Goal: Communication & Community: Participate in discussion

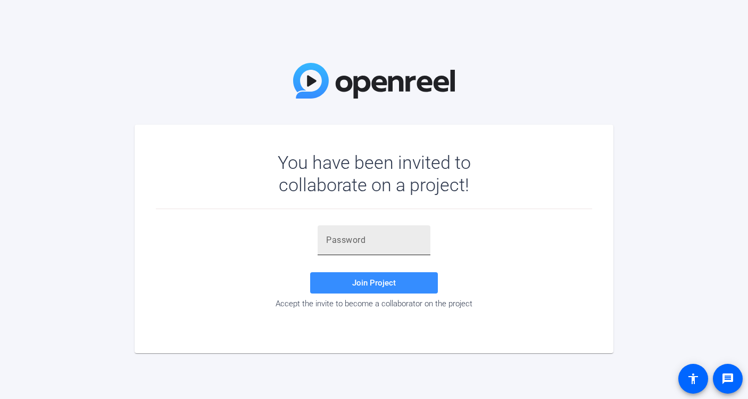
click at [390, 246] on div at bounding box center [374, 240] width 96 height 30
paste input "3JsKrw"
type input "3JsKrw"
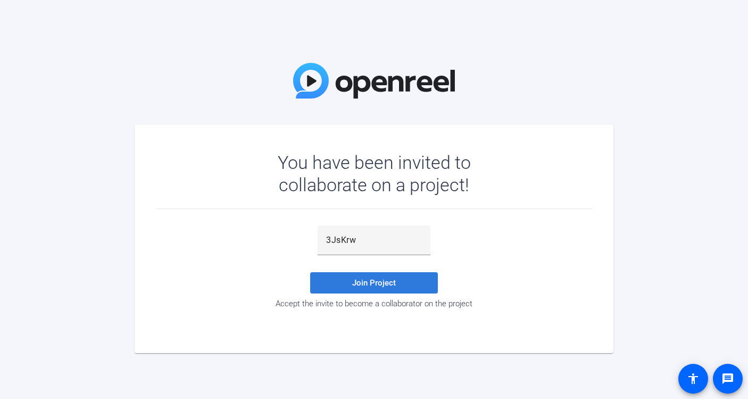
click at [391, 276] on span at bounding box center [374, 283] width 128 height 26
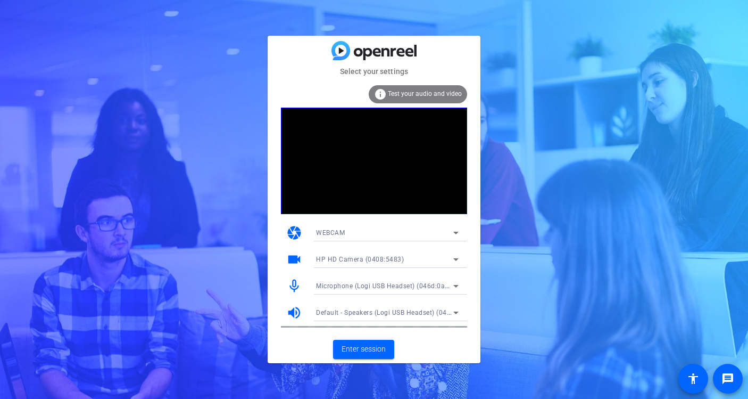
click at [395, 230] on div "WEBCAM" at bounding box center [384, 232] width 137 height 13
click at [459, 358] on div at bounding box center [374, 199] width 748 height 399
click at [377, 347] on span "Enter session" at bounding box center [364, 348] width 44 height 11
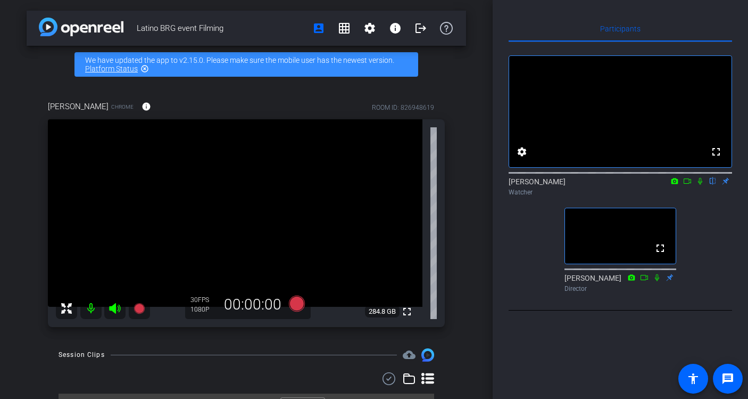
click at [702, 185] on icon at bounding box center [700, 180] width 9 height 7
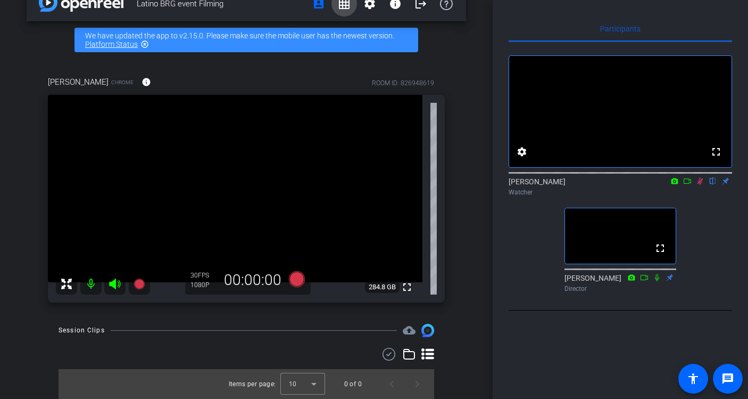
click at [338, 6] on mat-icon "grid_on" at bounding box center [344, 3] width 13 height 13
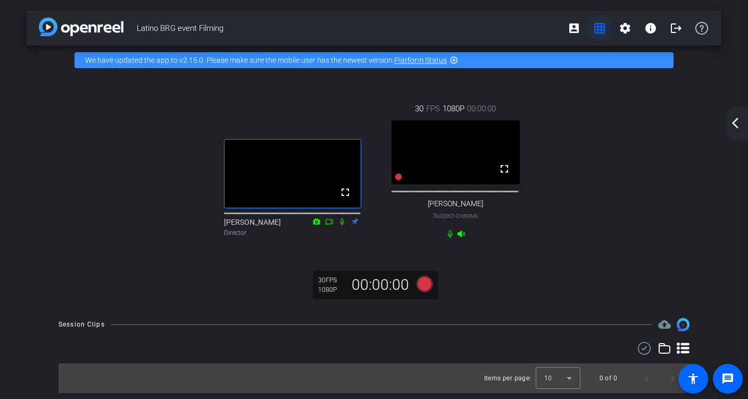
scroll to position [1, 0]
click at [569, 23] on mat-icon "account_box" at bounding box center [574, 28] width 13 height 13
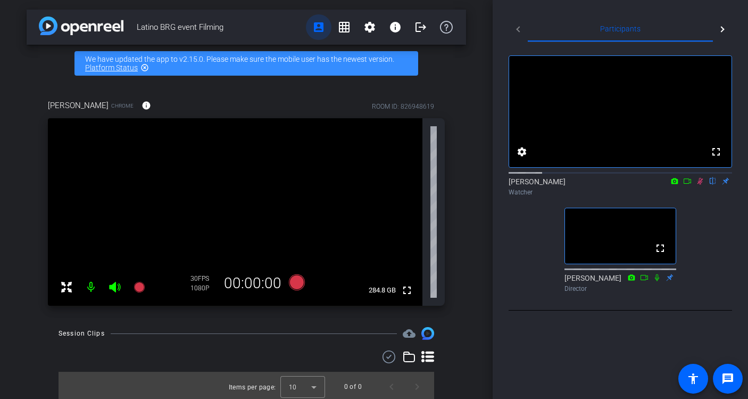
scroll to position [0, 0]
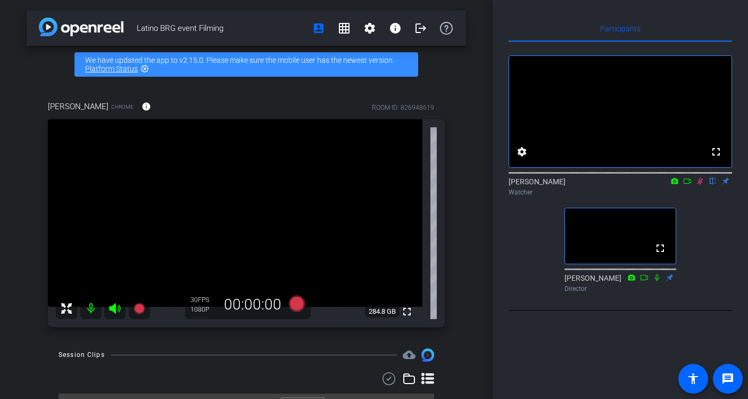
click at [674, 184] on icon at bounding box center [675, 181] width 7 height 6
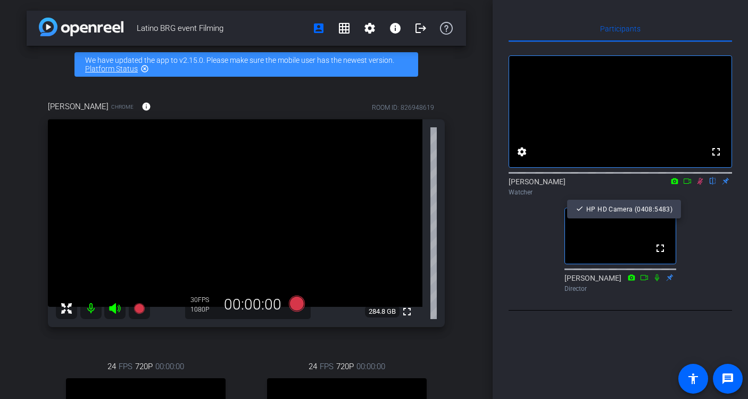
click at [338, 26] on div at bounding box center [374, 199] width 748 height 399
click at [339, 24] on mat-icon "grid_on" at bounding box center [344, 28] width 13 height 13
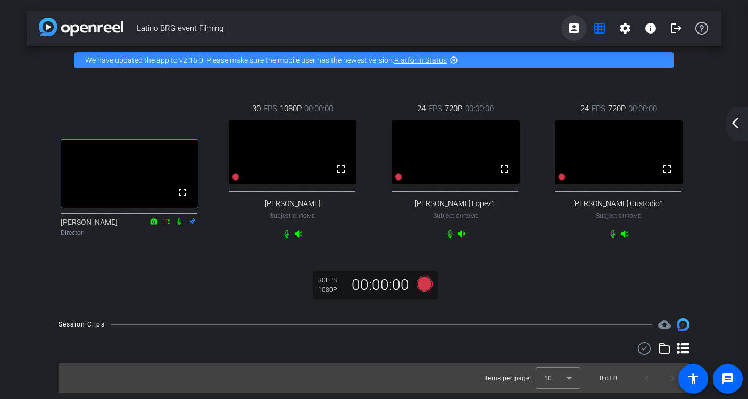
click at [568, 31] on mat-icon "account_box" at bounding box center [574, 28] width 13 height 13
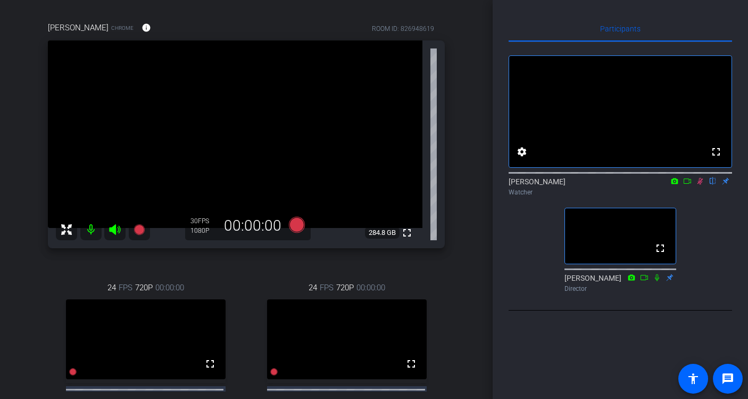
scroll to position [106, 0]
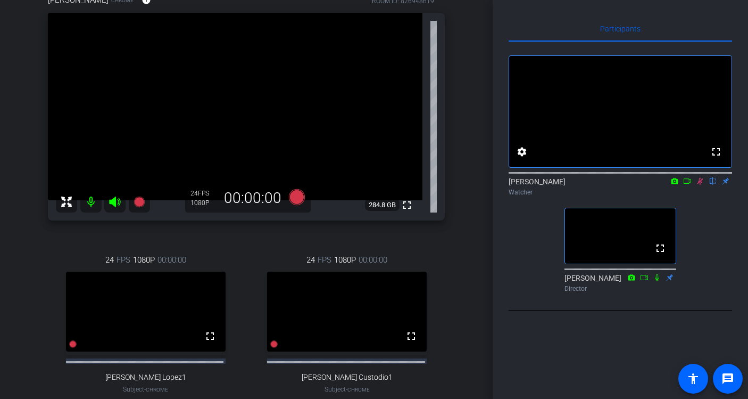
click at [698, 185] on icon at bounding box center [700, 180] width 9 height 7
click at [701, 185] on icon at bounding box center [700, 181] width 4 height 7
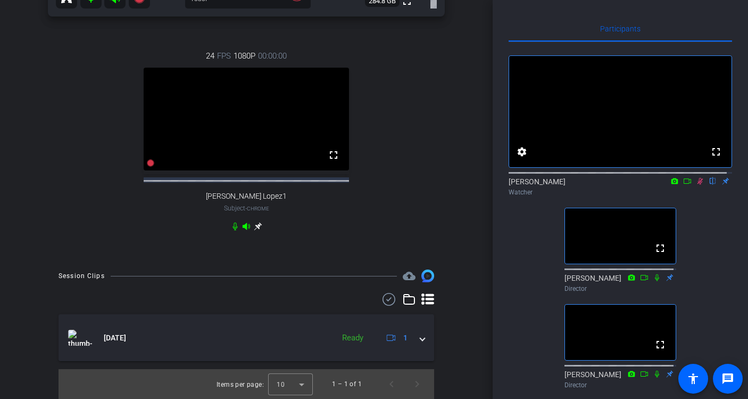
scroll to position [0, 0]
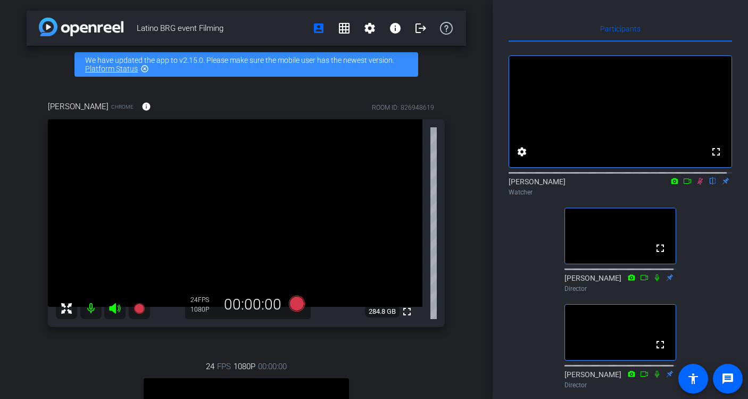
click at [696, 185] on icon at bounding box center [700, 180] width 9 height 7
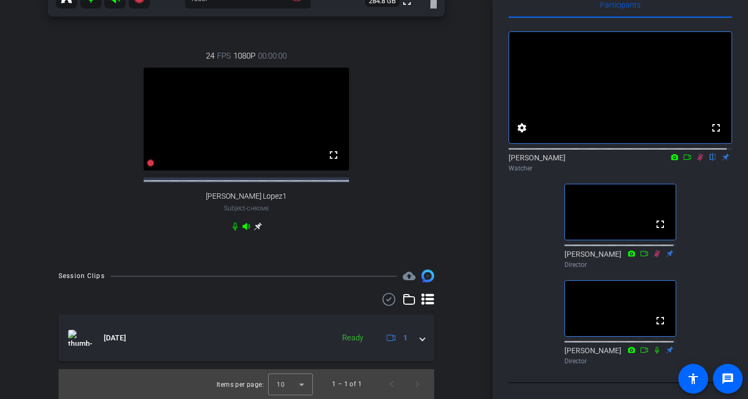
scroll to position [320, 0]
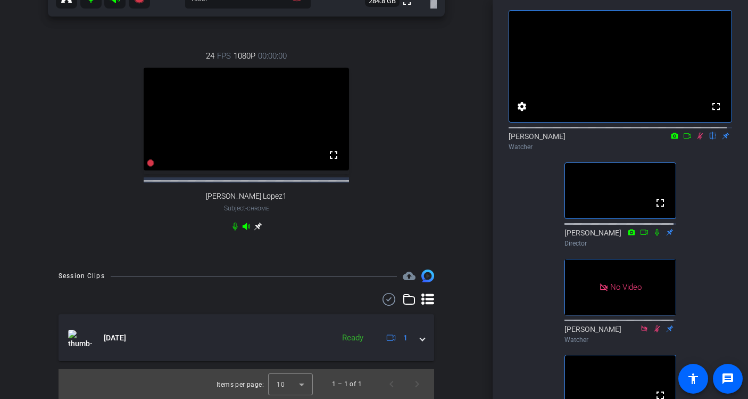
click at [696, 139] on icon at bounding box center [700, 135] width 9 height 7
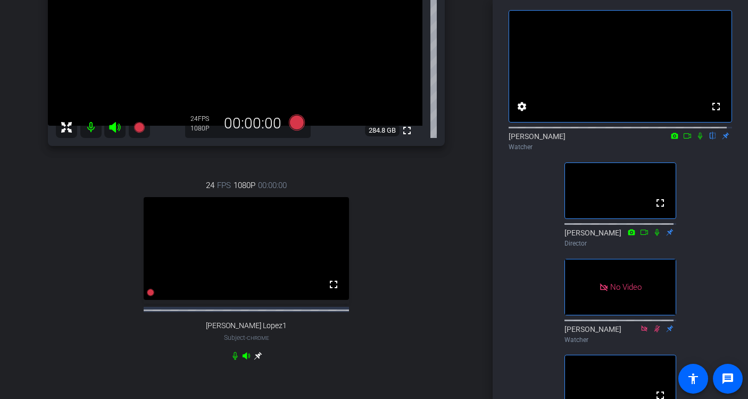
scroll to position [213, 0]
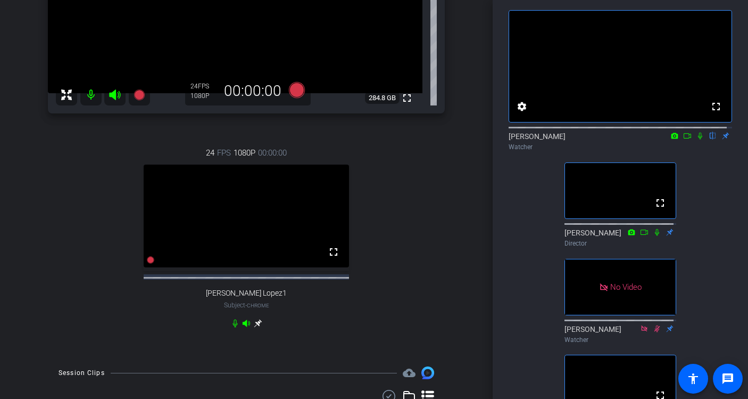
click at [698, 139] on icon at bounding box center [700, 136] width 4 height 7
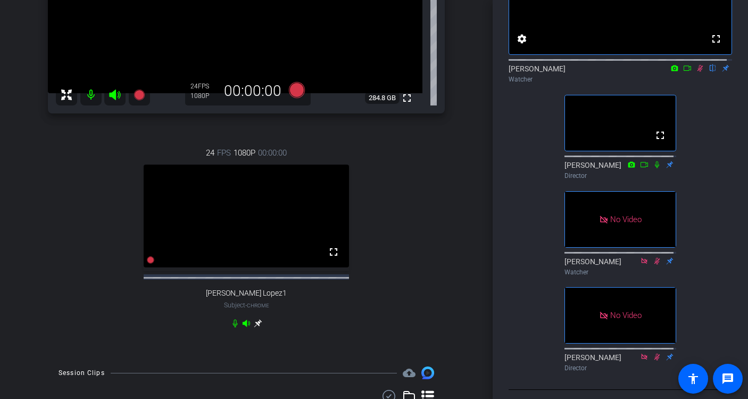
scroll to position [60, 0]
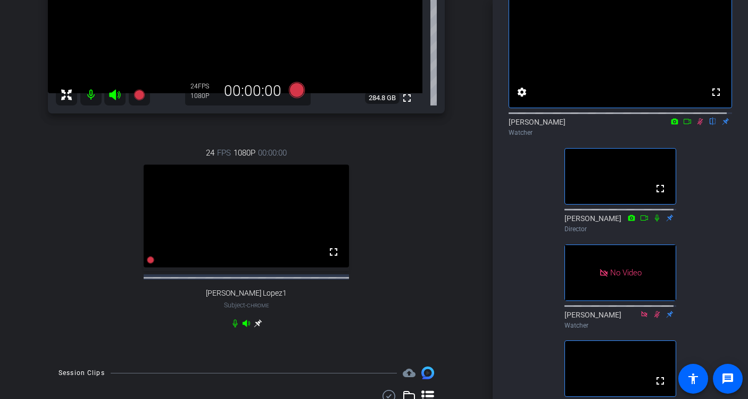
click at [395, 232] on div "24 FPS 1080P 00:00:00 fullscreen [PERSON_NAME] Lopez1 Subject - Chrome" at bounding box center [246, 237] width 397 height 216
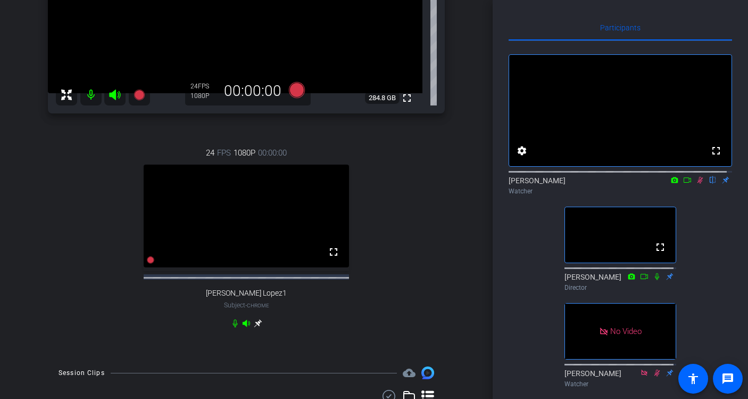
scroll to position [0, 0]
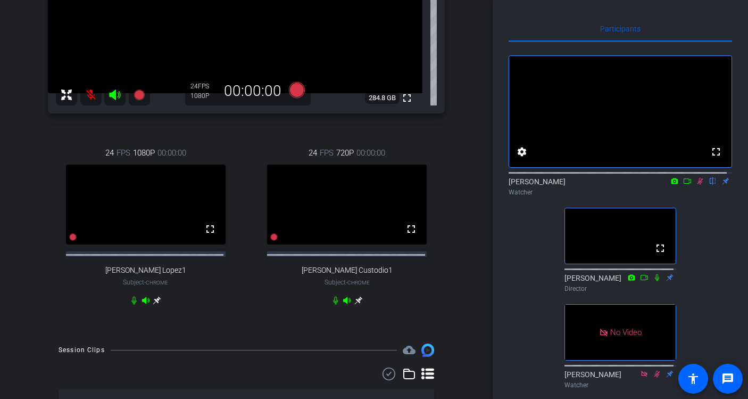
click at [431, 281] on div "24 FPS 720P 00:00:00 fullscreen [PERSON_NAME] Custodio1 Subject - Chrome" at bounding box center [348, 225] width 196 height 193
click at [421, 134] on div "24 FPS 1080P 00:00:00 fullscreen [PERSON_NAME] Custodio1 Subject - Chrome" at bounding box center [348, 225] width 196 height 193
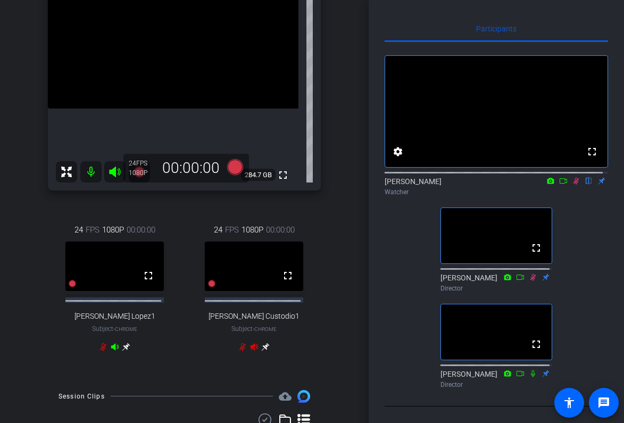
scroll to position [136, 0]
click at [20, 365] on div "Latino BRG event Filming account_box grid_on settings info logout We have updat…" at bounding box center [184, 211] width 369 height 423
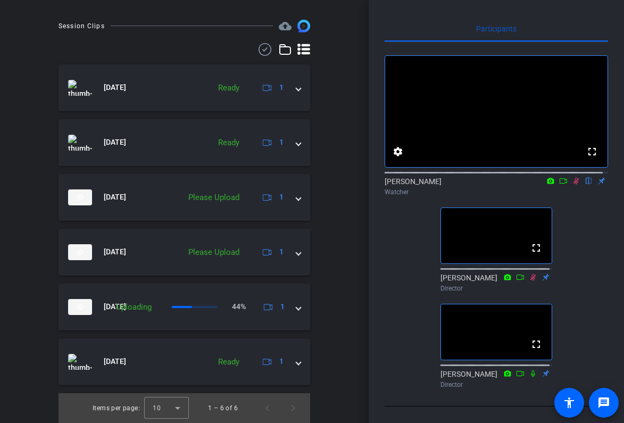
scroll to position [512, 0]
click at [14, 168] on div "Latino BRG event Filming account_box grid_on settings info logout We have updat…" at bounding box center [184, 211] width 369 height 423
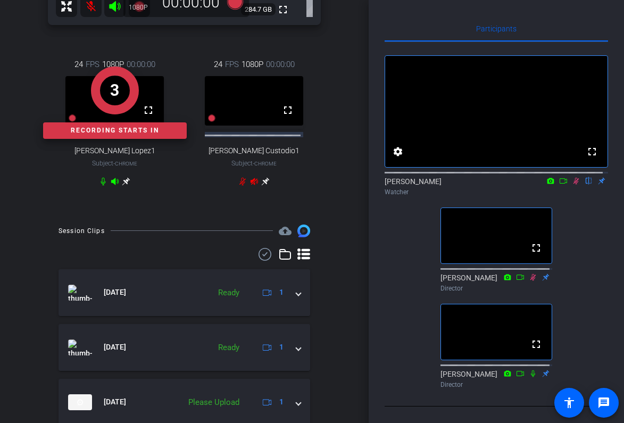
scroll to position [266, 0]
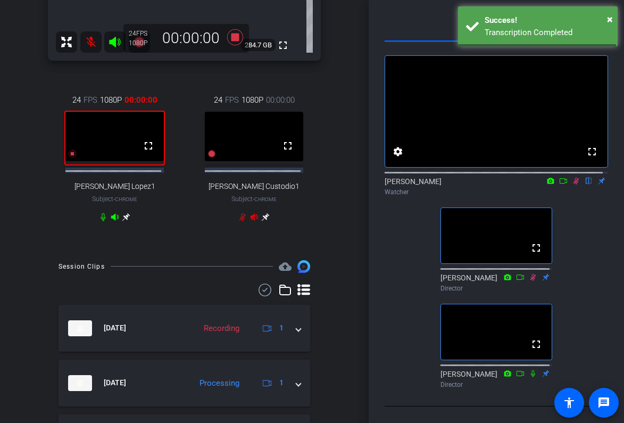
click at [33, 250] on div "[PERSON_NAME] Chrome info ROOM ID: 826948619 fullscreen 284.7 GB 24 FPS 1080P 0…" at bounding box center [185, 33] width 316 height 433
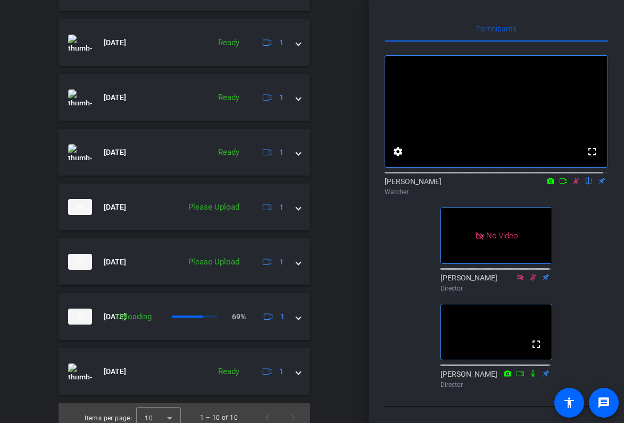
scroll to position [789, 0]
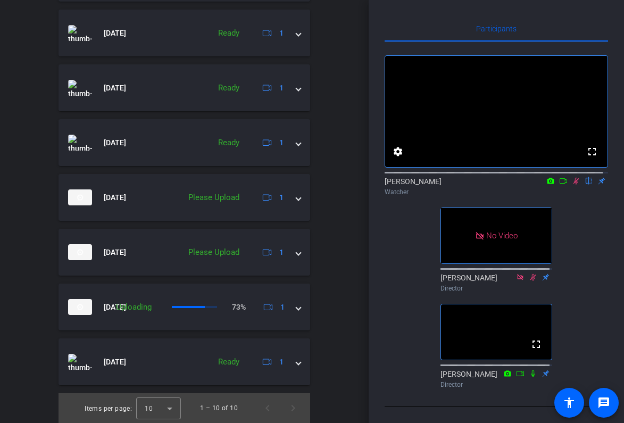
click at [338, 243] on div "Latino BRG event Filming account_box grid_on settings info logout We have updat…" at bounding box center [184, 211] width 369 height 423
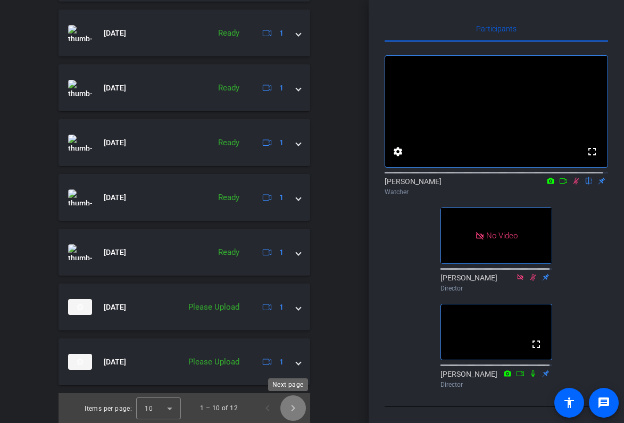
click at [288, 398] on span "Next page" at bounding box center [294, 408] width 26 height 26
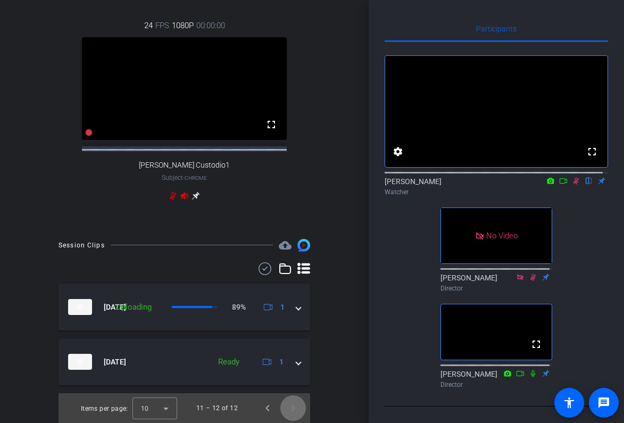
scroll to position [109, 0]
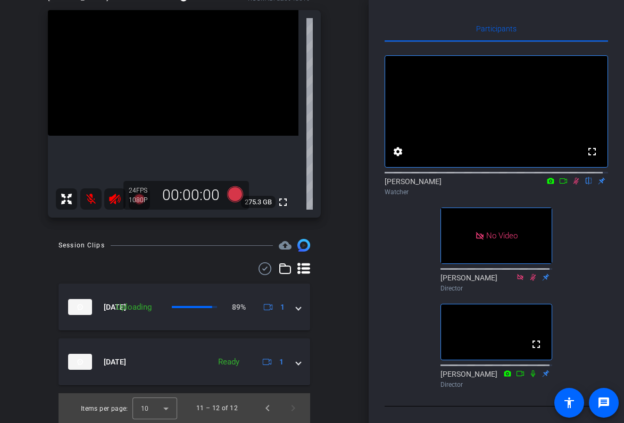
click at [574, 178] on icon at bounding box center [577, 181] width 6 height 7
click at [265, 398] on span "Previous page" at bounding box center [268, 408] width 26 height 26
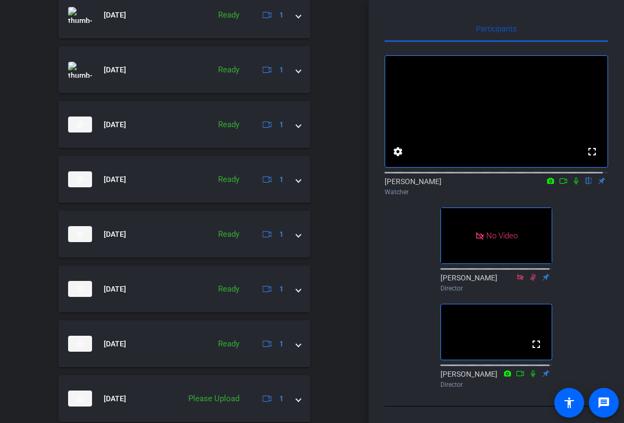
scroll to position [548, 0]
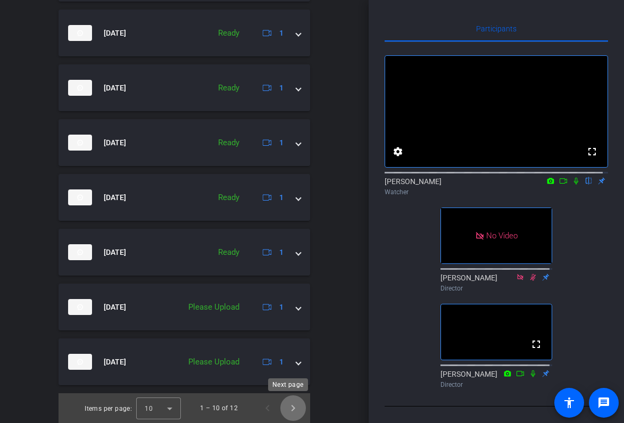
click at [285, 398] on span "Next page" at bounding box center [294, 408] width 26 height 26
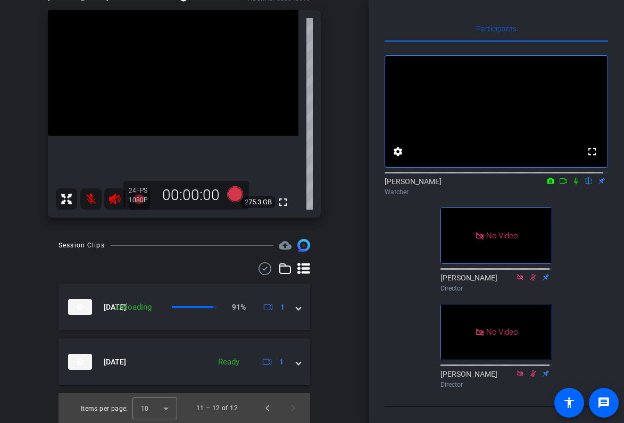
click at [572, 177] on icon at bounding box center [576, 180] width 9 height 7
click at [47, 357] on div "Session Clips cloud_upload [DATE] Uploading 94% 1 [DATE] Ready 1 Items per page…" at bounding box center [185, 331] width 316 height 184
click at [336, 304] on div "Session Clips cloud_upload [DATE] Uploading 1% 1 [DATE] Ready 1 Items per page:…" at bounding box center [185, 331] width 316 height 184
click at [263, 398] on span "Previous page" at bounding box center [268, 408] width 26 height 26
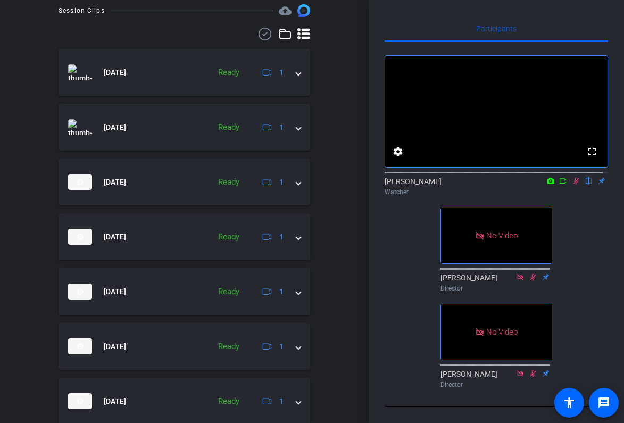
scroll to position [548, 0]
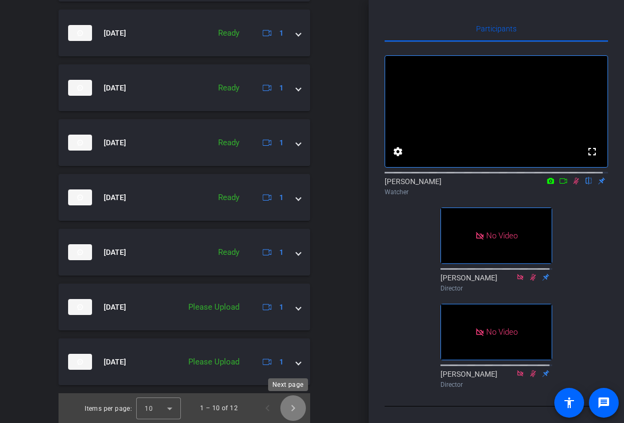
click at [292, 398] on span "Next page" at bounding box center [294, 408] width 26 height 26
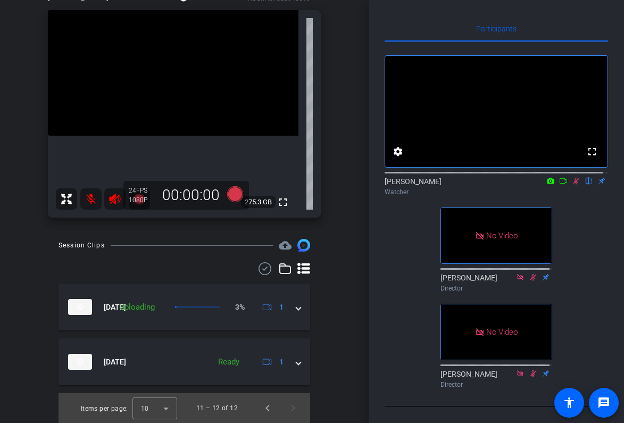
click at [591, 234] on div "fullscreen settings [PERSON_NAME] flip Watcher No Video [PERSON_NAME] Director …" at bounding box center [497, 217] width 224 height 351
click at [572, 177] on icon at bounding box center [576, 180] width 9 height 7
click at [260, 398] on span "Previous page" at bounding box center [268, 408] width 26 height 26
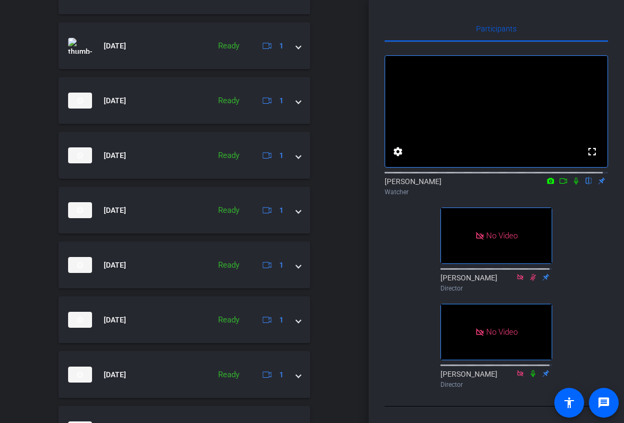
scroll to position [548, 0]
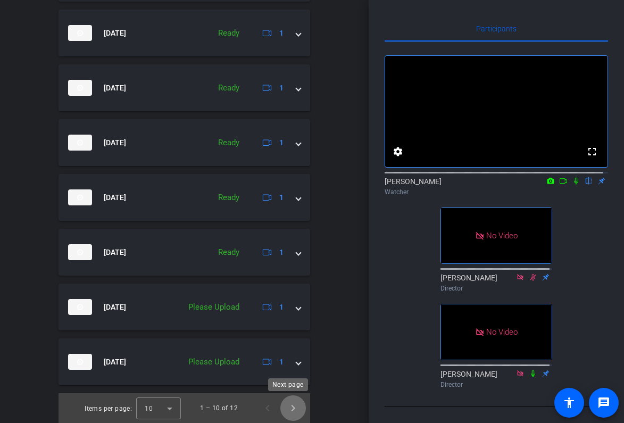
click at [283, 398] on span "Next page" at bounding box center [294, 408] width 26 height 26
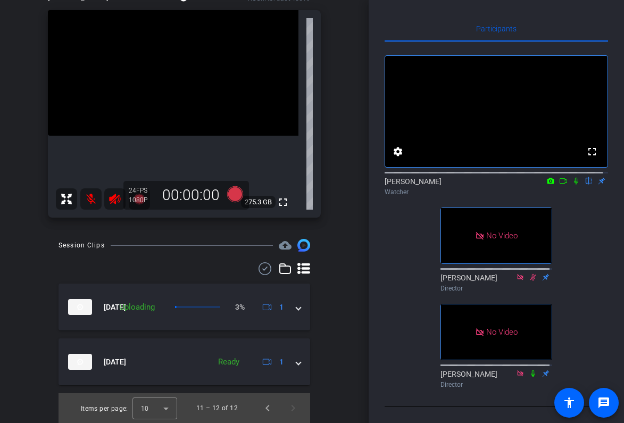
click at [335, 338] on div "Session Clips cloud_upload [DATE] Uploading 3% 1 [DATE] Ready 1 Items per page:…" at bounding box center [185, 331] width 316 height 184
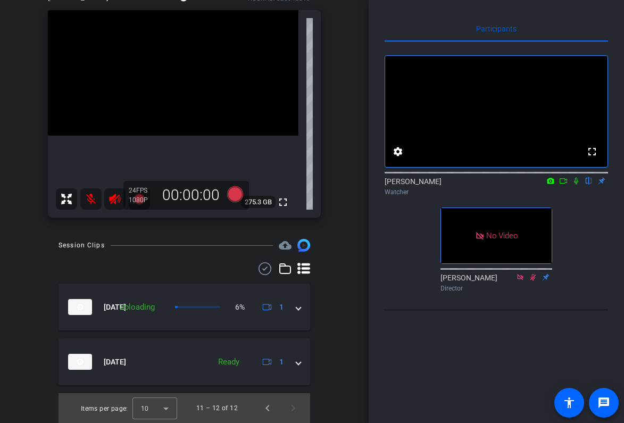
scroll to position [0, 0]
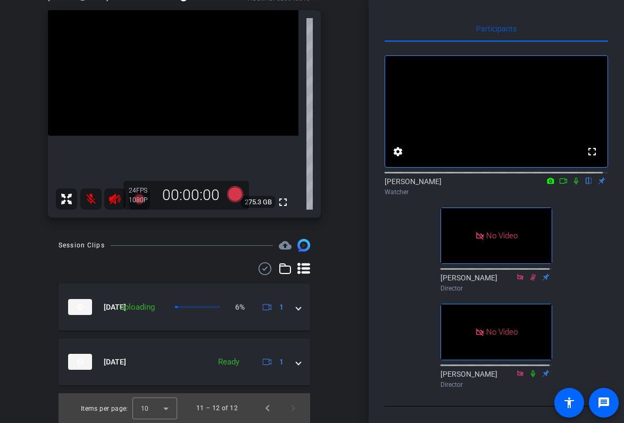
click at [14, 347] on div "Latino BRG event Filming account_box grid_on settings info logout We have updat…" at bounding box center [184, 211] width 369 height 423
click at [574, 185] on icon at bounding box center [576, 181] width 4 height 7
click at [24, 319] on div "Latino BRG event Filming account_box grid_on settings info logout We have updat…" at bounding box center [184, 211] width 369 height 423
click at [572, 185] on icon at bounding box center [576, 180] width 9 height 7
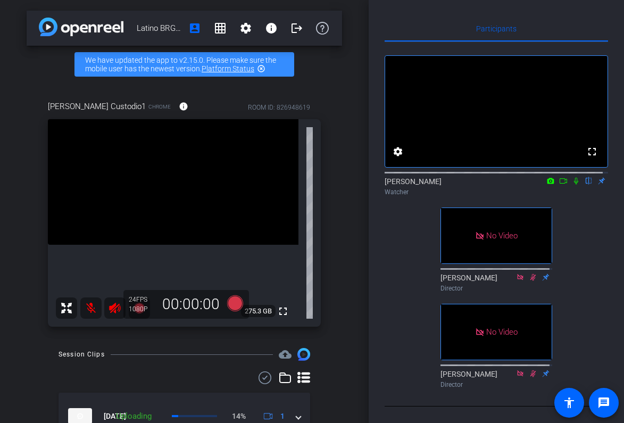
click at [574, 185] on icon at bounding box center [576, 181] width 4 height 7
click at [198, 88] on div "[PERSON_NAME] Custodio1 Chrome info ROOM ID: 826948619 fullscreen 275.3 GB 24 F…" at bounding box center [185, 210] width 316 height 254
click at [34, 287] on div "[PERSON_NAME] Custodio1 Chrome info ROOM ID: 826948619 fullscreen 275.3 GB 24 F…" at bounding box center [185, 210] width 316 height 254
click at [574, 185] on icon at bounding box center [577, 181] width 6 height 7
click at [574, 185] on icon at bounding box center [576, 181] width 4 height 7
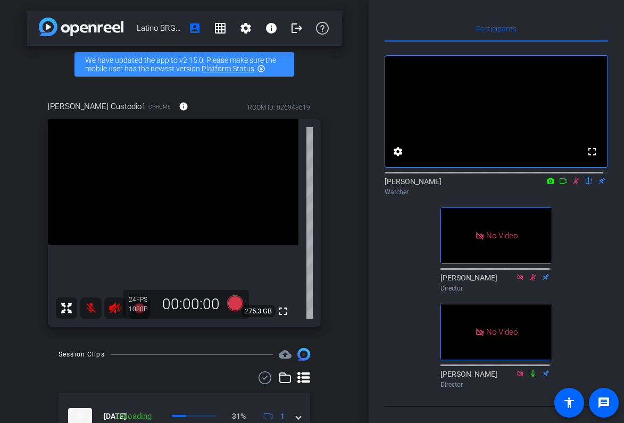
click at [572, 185] on icon at bounding box center [576, 180] width 9 height 7
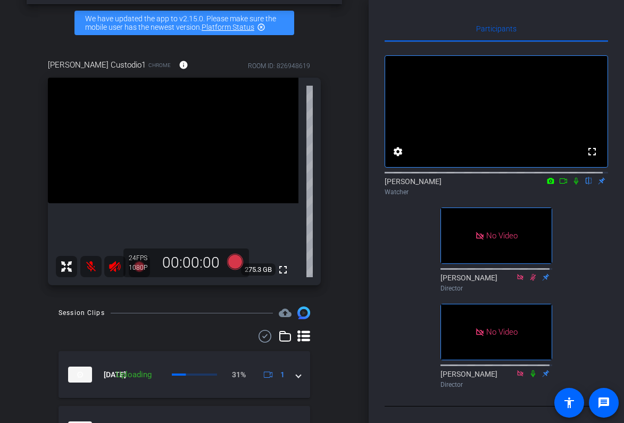
scroll to position [109, 0]
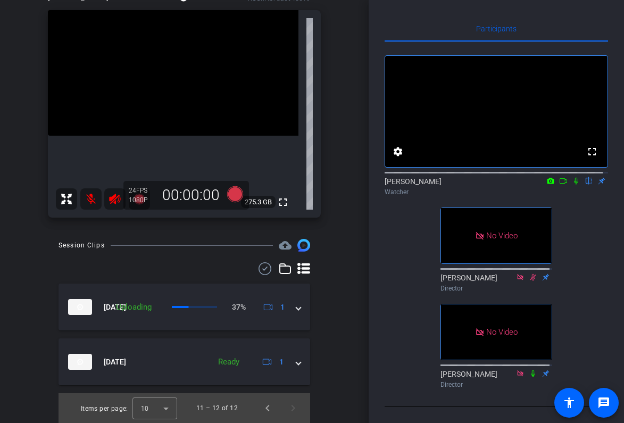
click at [591, 261] on div "fullscreen settings [PERSON_NAME] flip Watcher No Video [PERSON_NAME] Director …" at bounding box center [497, 217] width 224 height 351
click at [574, 185] on icon at bounding box center [576, 181] width 4 height 7
click at [574, 178] on icon at bounding box center [577, 181] width 6 height 7
click at [572, 177] on icon at bounding box center [576, 180] width 9 height 7
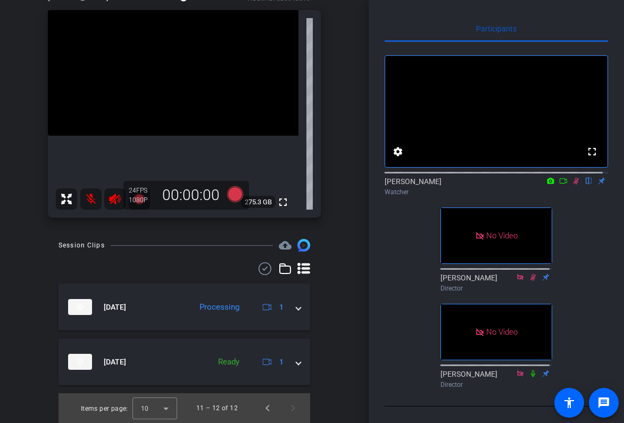
click at [598, 360] on div "fullscreen settings [PERSON_NAME] flip Watcher No Video [PERSON_NAME] Director …" at bounding box center [497, 217] width 224 height 351
click at [572, 177] on icon at bounding box center [576, 180] width 9 height 7
